Goal: Task Accomplishment & Management: Manage account settings

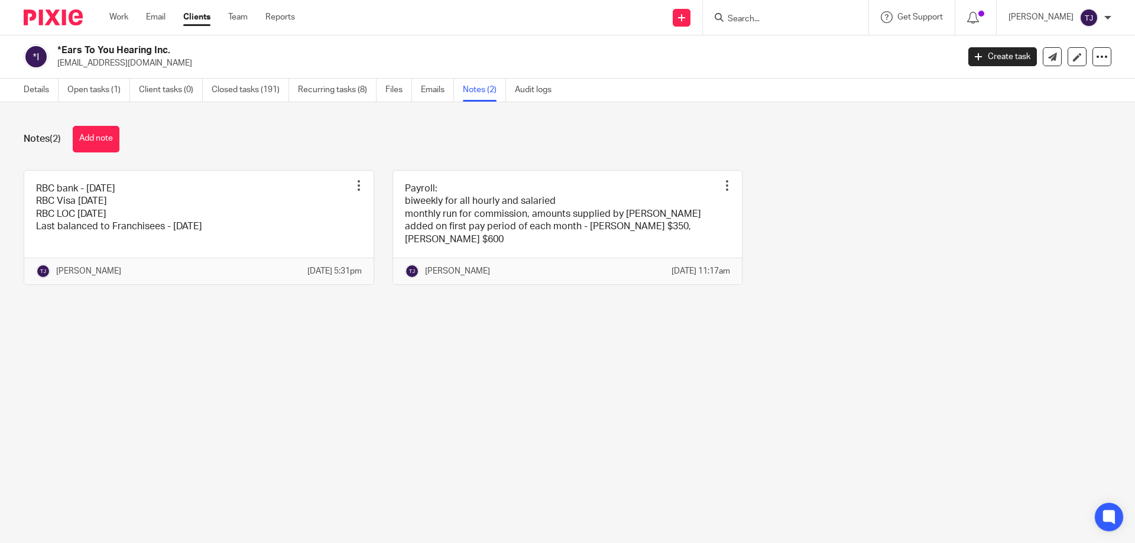
click at [48, 16] on img at bounding box center [53, 17] width 59 height 16
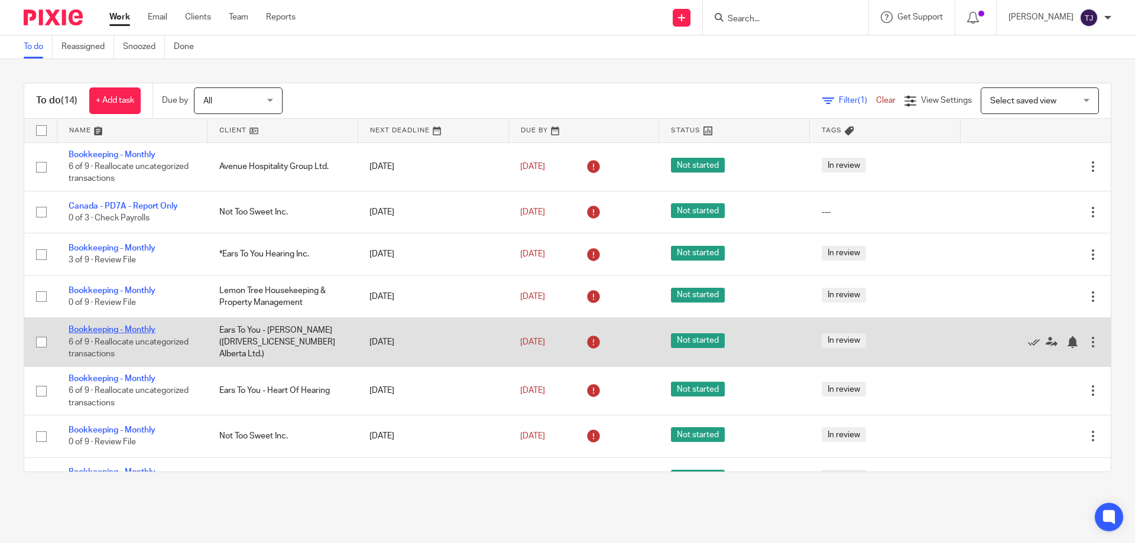
click at [103, 327] on link "Bookkeeping - Monthly" at bounding box center [112, 330] width 87 height 8
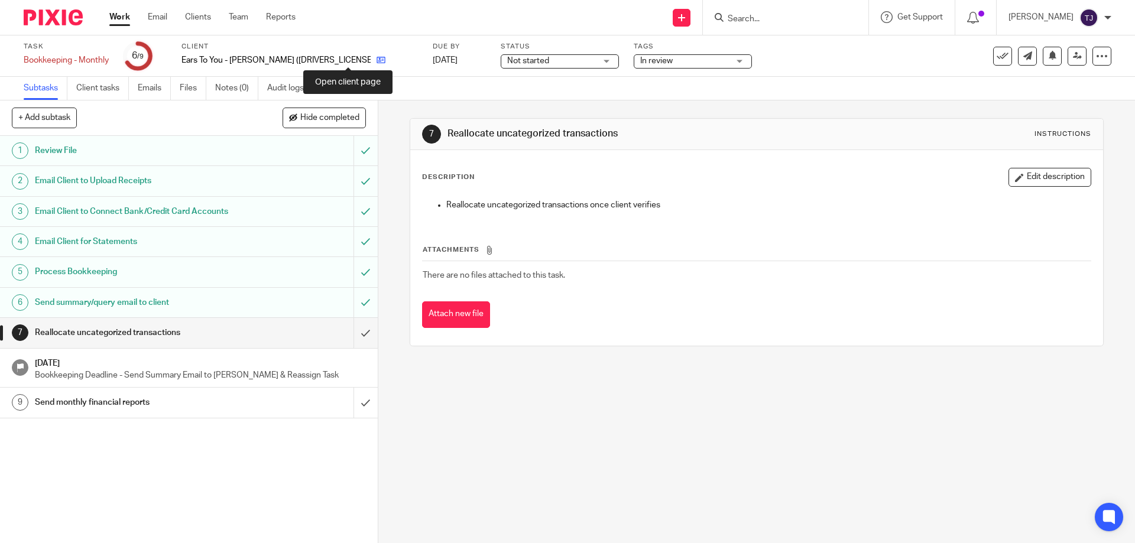
click at [376, 59] on icon at bounding box center [380, 60] width 9 height 9
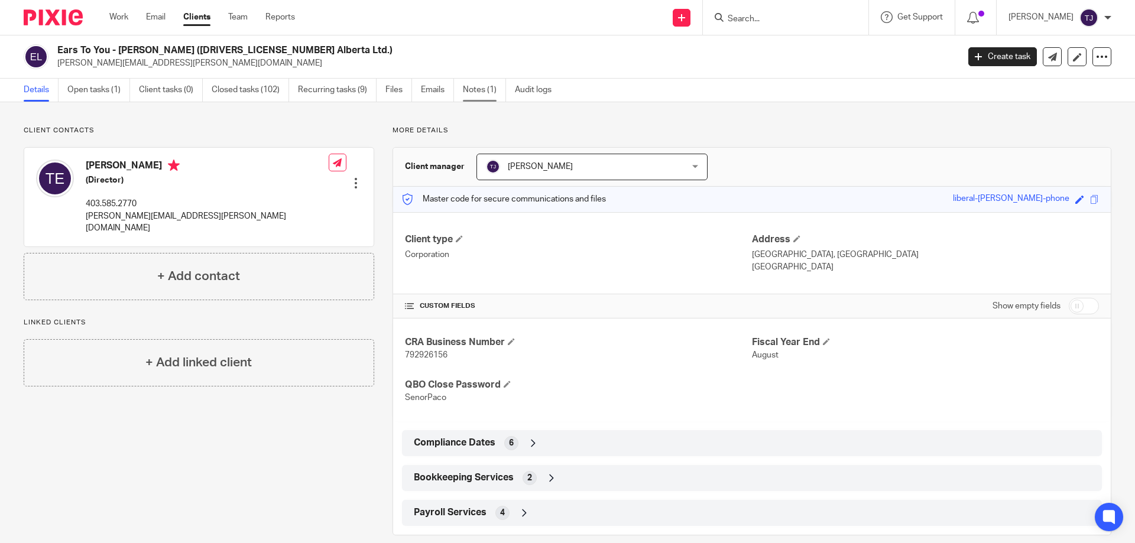
click at [486, 86] on link "Notes (1)" at bounding box center [484, 90] width 43 height 23
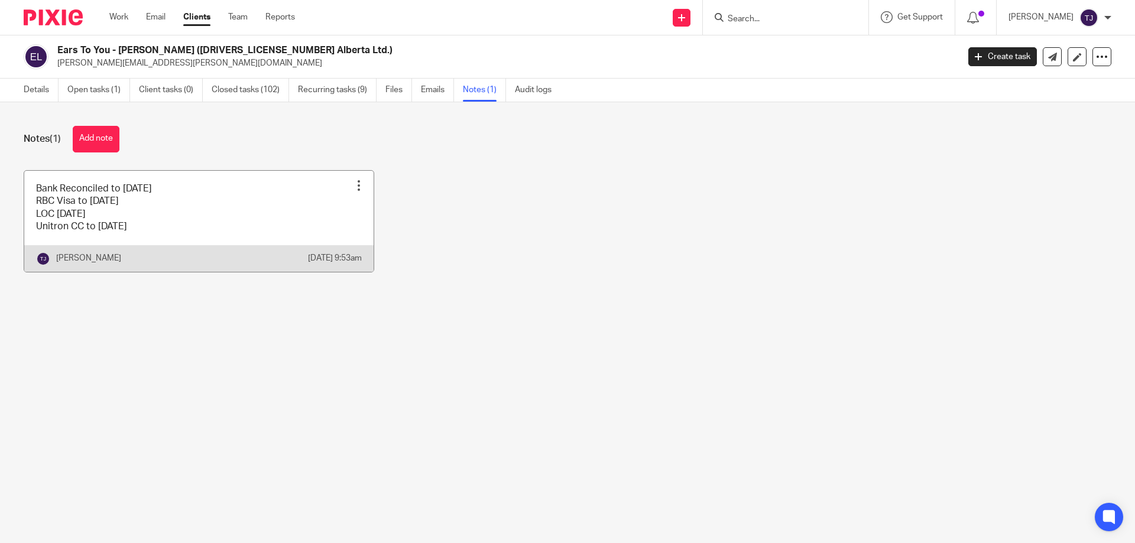
click at [105, 223] on link at bounding box center [198, 221] width 349 height 101
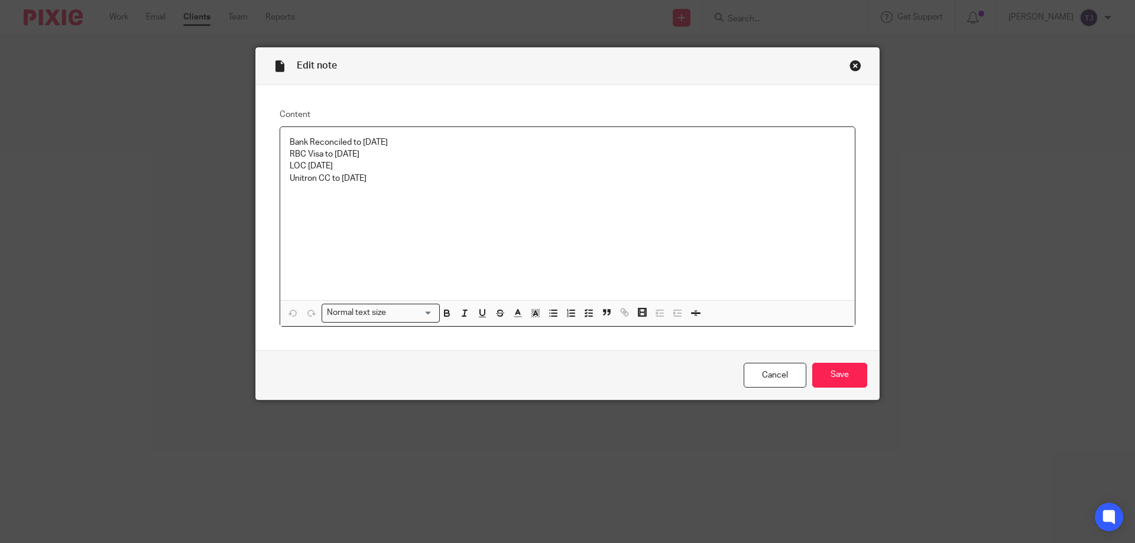
click at [343, 167] on p "LOC [DATE]" at bounding box center [567, 166] width 555 height 12
click at [315, 167] on p "LOC May 30" at bounding box center [567, 166] width 555 height 12
click at [375, 181] on p "Unitron CC to June 27" at bounding box center [567, 179] width 555 height 12
click at [844, 379] on input "Save" at bounding box center [839, 375] width 55 height 25
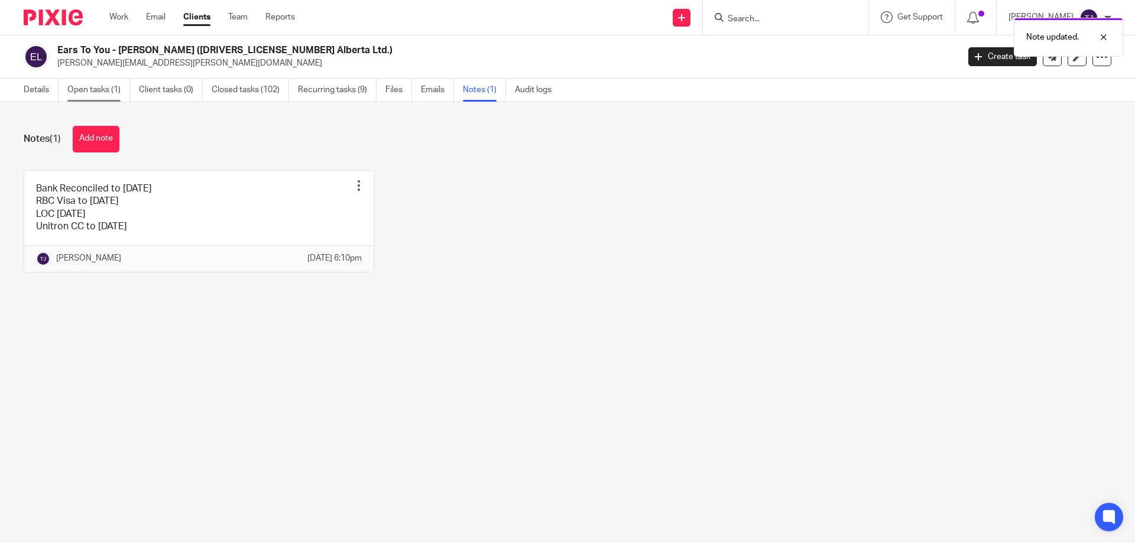
click at [73, 90] on link "Open tasks (1)" at bounding box center [98, 90] width 63 height 23
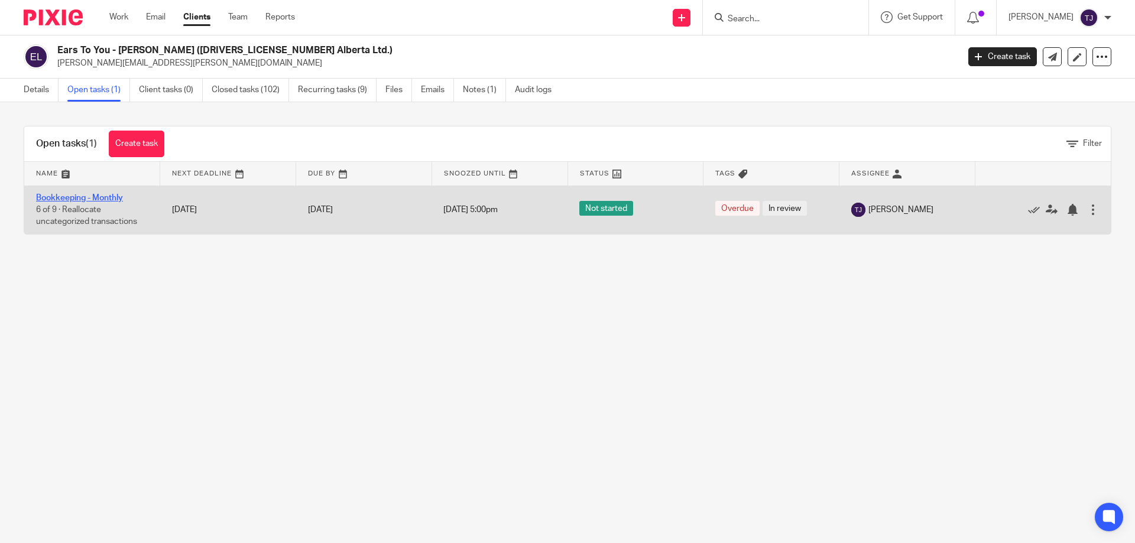
click at [57, 197] on link "Bookkeeping - Monthly" at bounding box center [79, 198] width 87 height 8
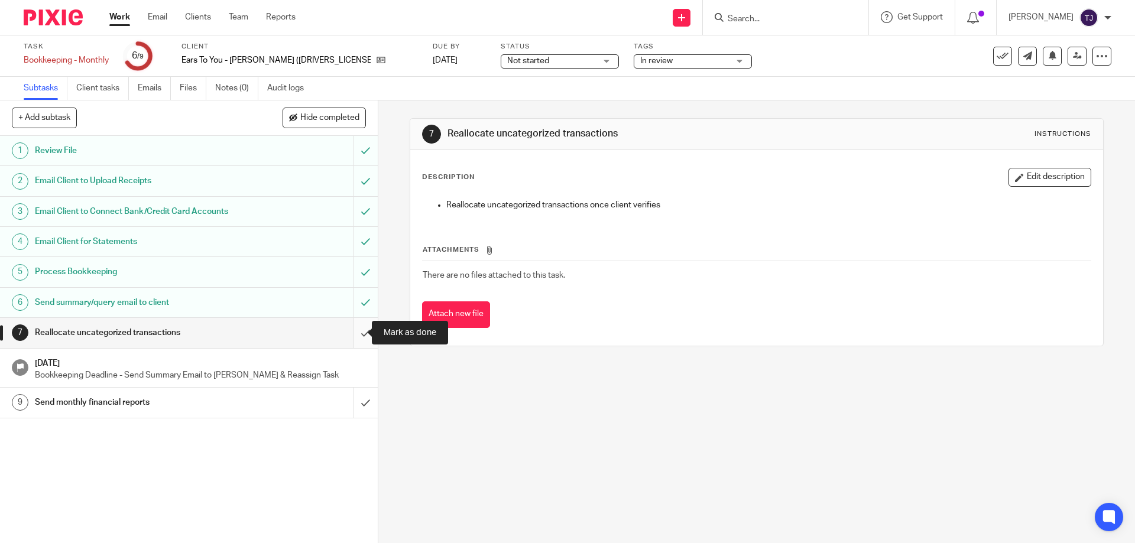
click at [353, 332] on input "submit" at bounding box center [189, 333] width 378 height 30
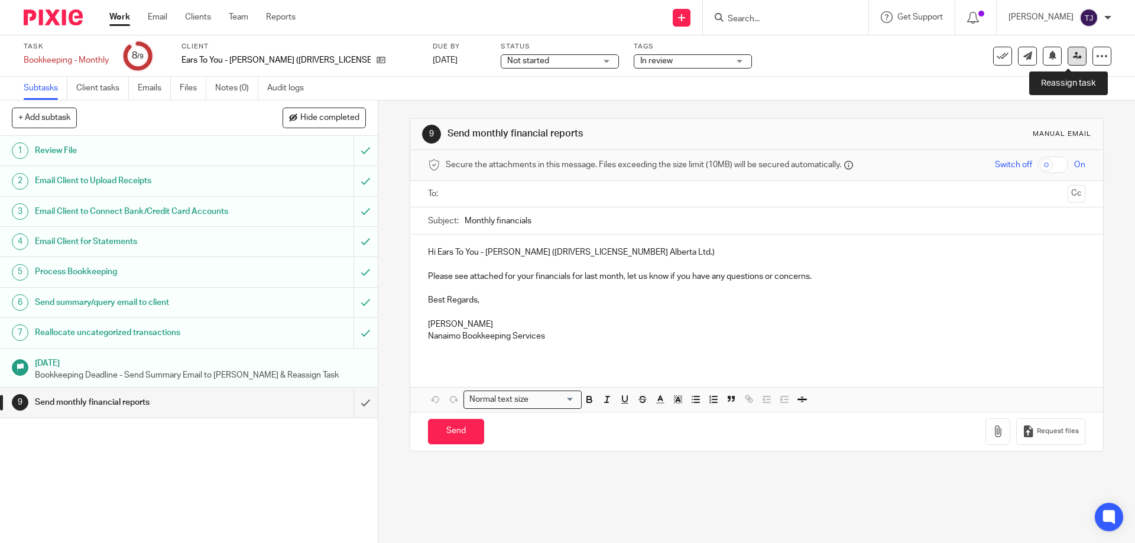
click at [1073, 59] on icon at bounding box center [1077, 55] width 9 height 9
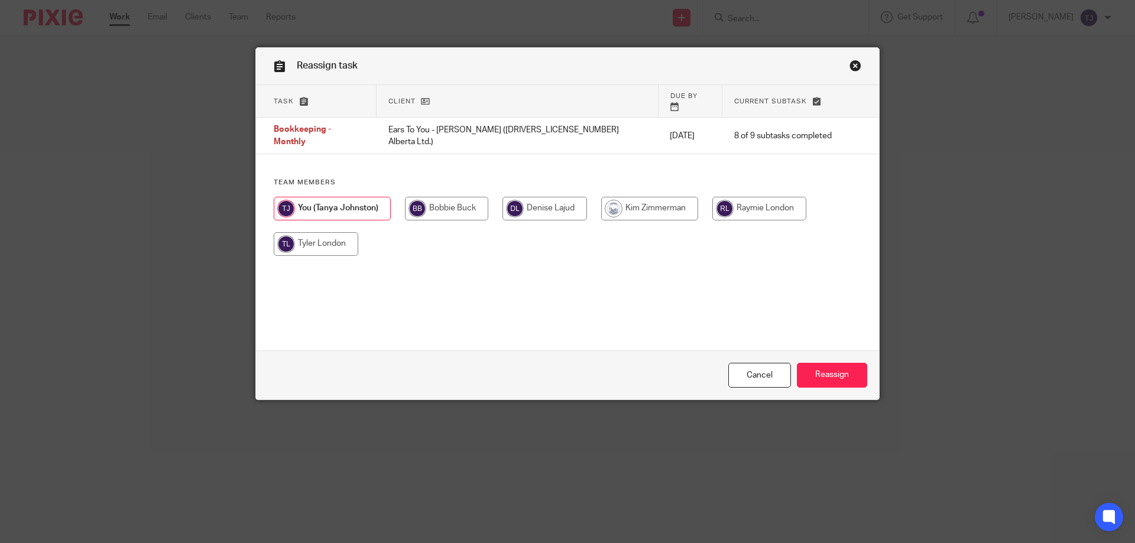
click at [751, 197] on input "radio" at bounding box center [759, 209] width 94 height 24
radio input "true"
click at [818, 373] on input "Reassign" at bounding box center [832, 375] width 70 height 25
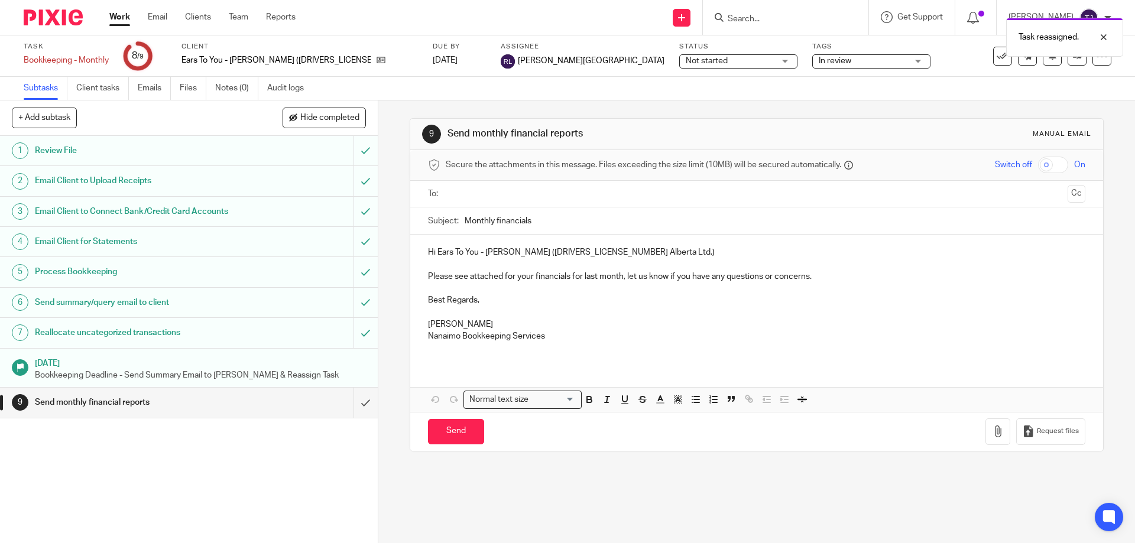
click at [52, 22] on img at bounding box center [53, 17] width 59 height 16
